Goal: Task Accomplishment & Management: Use online tool/utility

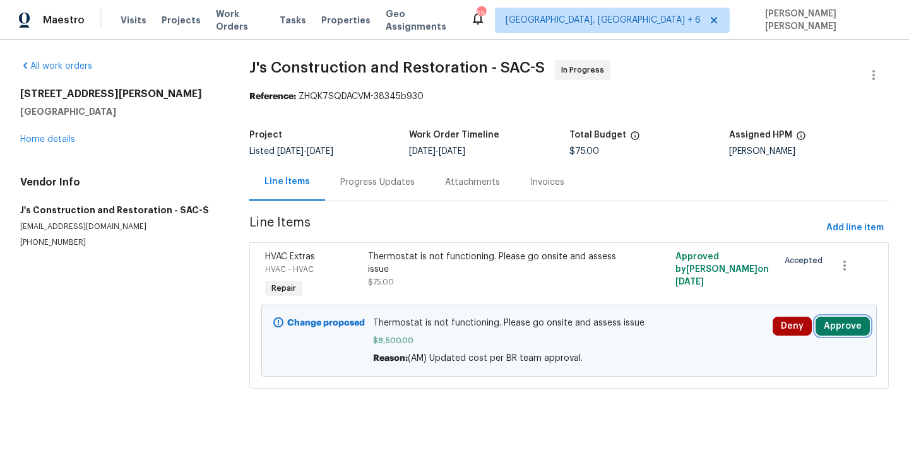
click at [837, 326] on button "Approve" at bounding box center [843, 326] width 54 height 19
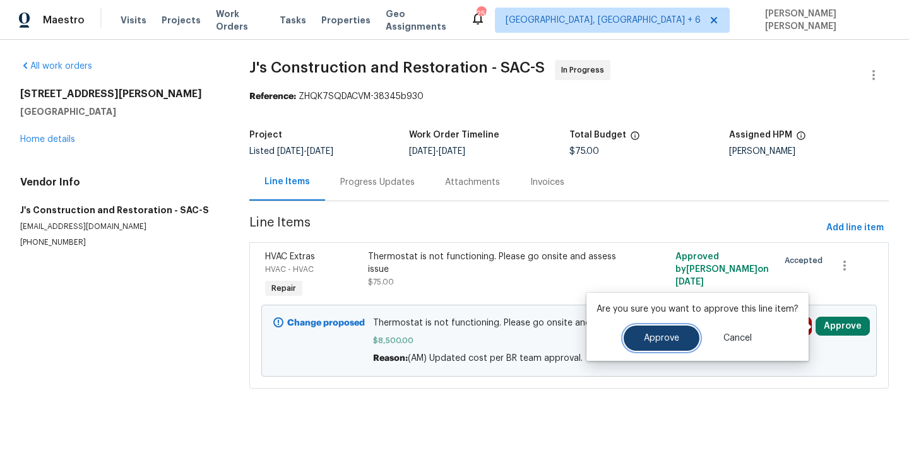
click at [662, 337] on span "Approve" at bounding box center [661, 338] width 35 height 9
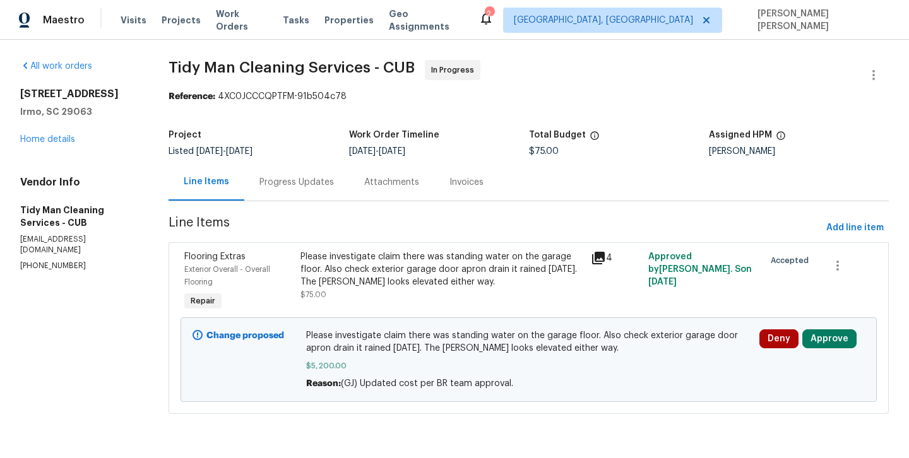
click at [817, 353] on div "Deny Approve" at bounding box center [812, 360] width 113 height 68
click at [820, 340] on button "Approve" at bounding box center [830, 339] width 54 height 19
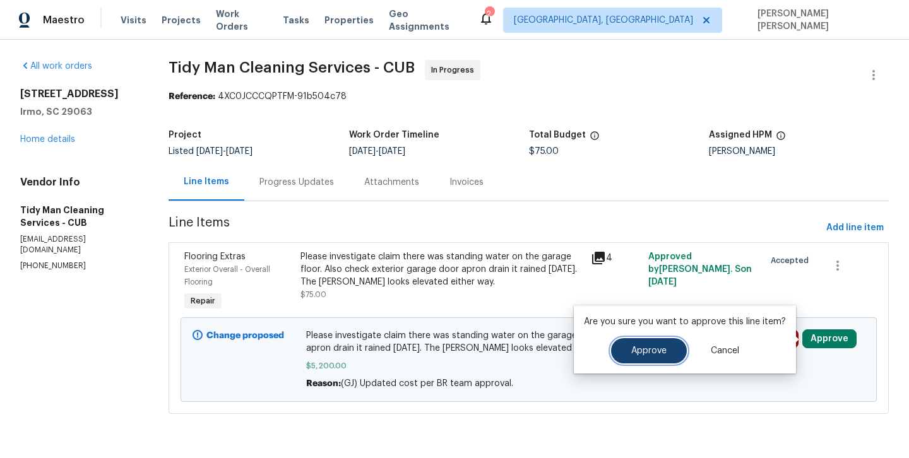
click at [652, 353] on span "Approve" at bounding box center [649, 351] width 35 height 9
